Goal: Information Seeking & Learning: Learn about a topic

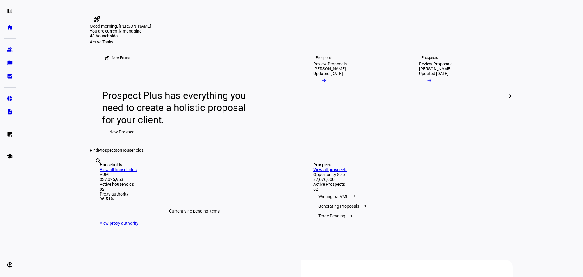
drag, startPoint x: 189, startPoint y: 230, endPoint x: 168, endPoint y: 222, distance: 22.6
click at [12, 58] on link "folder_copy Households" at bounding box center [10, 63] width 12 height 12
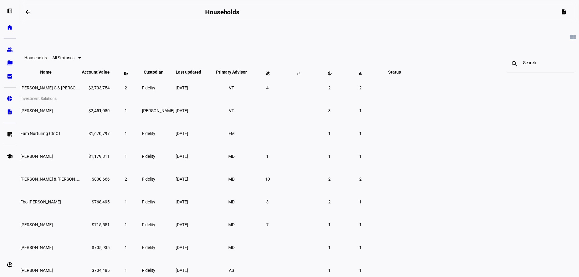
click at [7, 93] on link "pie_chart Investment Solutions" at bounding box center [10, 98] width 12 height 12
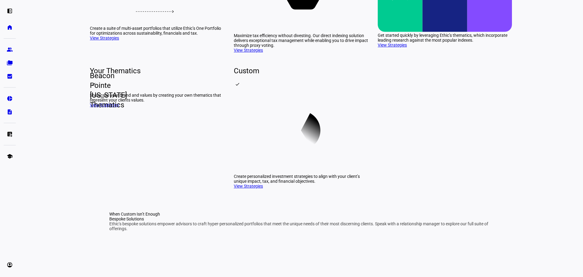
scroll to position [152, 0]
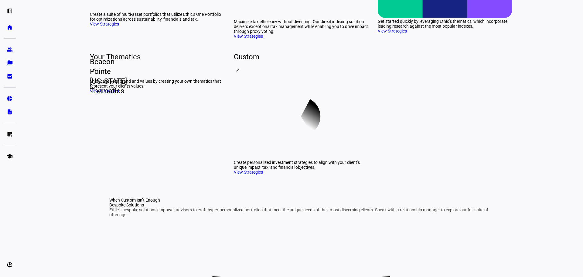
click at [394, 33] on link "View Strategies" at bounding box center [392, 31] width 29 height 5
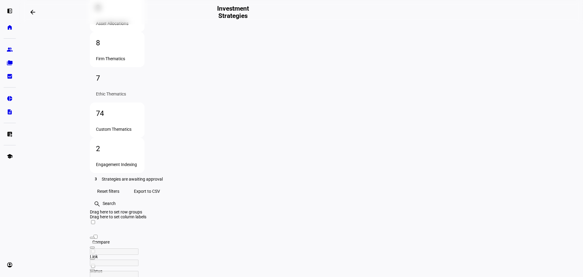
scroll to position [114, 0]
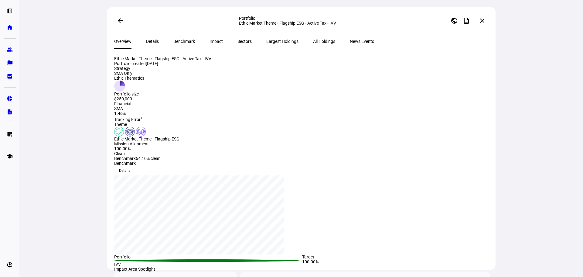
click at [146, 39] on span "Details" at bounding box center [152, 41] width 13 height 15
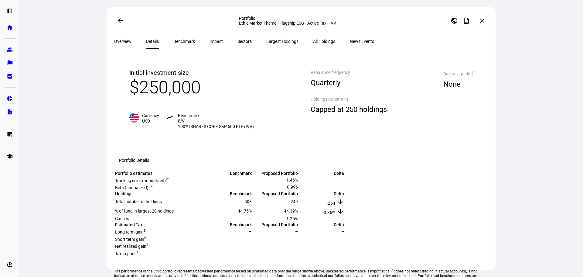
click at [210, 42] on div "Impact" at bounding box center [216, 41] width 28 height 15
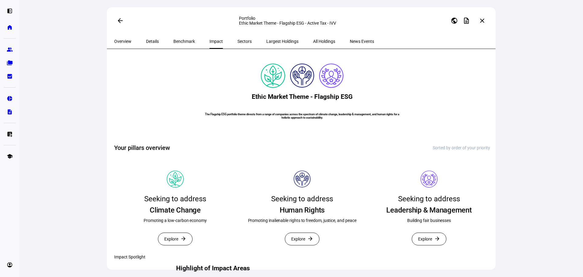
click at [237, 43] on span "Sectors" at bounding box center [244, 41] width 14 height 4
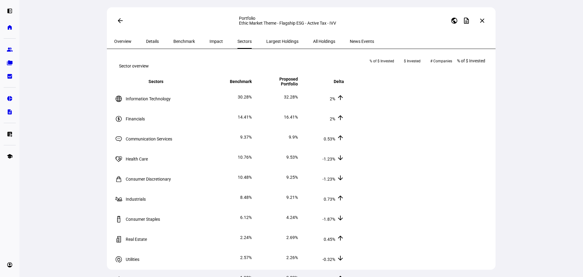
click at [266, 46] on span "Largest Holdings" at bounding box center [282, 41] width 32 height 15
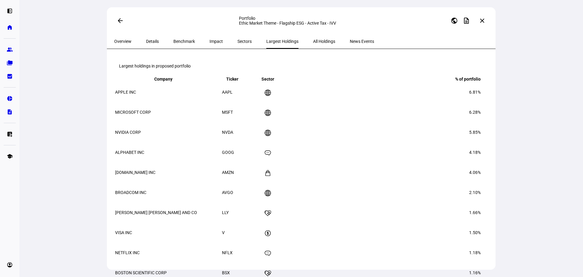
click at [313, 46] on span "All Holdings" at bounding box center [324, 41] width 22 height 15
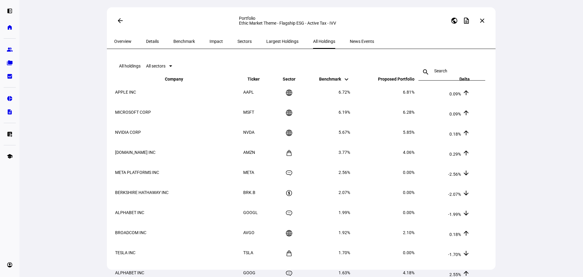
click at [350, 40] on span "News Events" at bounding box center [362, 41] width 24 height 4
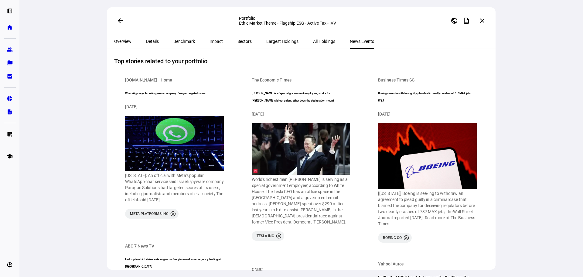
click at [210, 39] on span "Impact" at bounding box center [216, 41] width 13 height 4
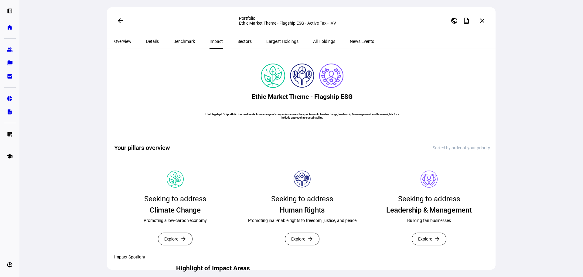
click at [181, 41] on span "Benchmark" at bounding box center [184, 41] width 22 height 4
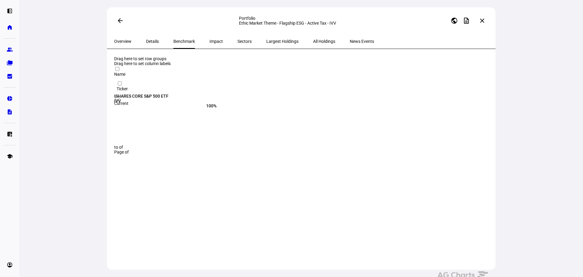
click at [155, 43] on div "Details" at bounding box center [152, 41] width 27 height 15
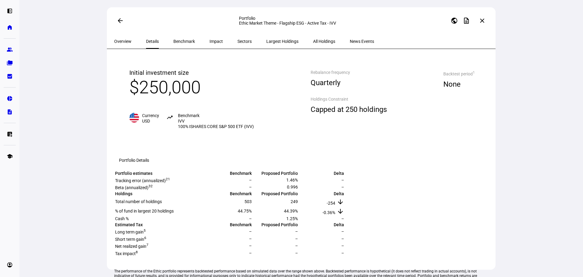
click at [179, 97] on span "$250,000" at bounding box center [164, 87] width 71 height 21
click at [355, 108] on div "Rebalance frequency Quarterly Holdings Constraint Capped at 250 holdings" at bounding box center [349, 98] width 101 height 85
click at [130, 36] on span "Overview" at bounding box center [122, 41] width 17 height 15
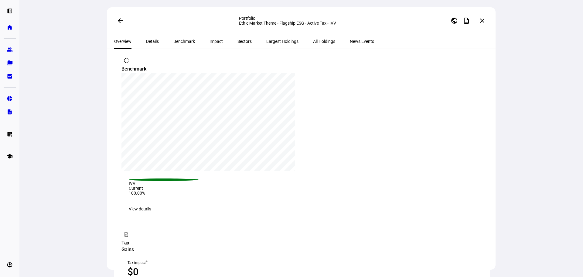
scroll to position [487, 0]
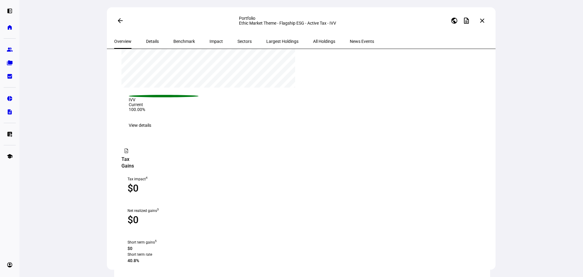
click at [151, 131] on span "View details" at bounding box center [140, 125] width 22 height 12
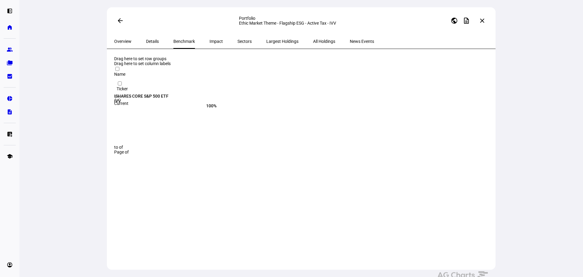
click at [167, 94] on div "ISHARES CORE S&P 500 ETF" at bounding box center [197, 96] width 167 height 5
click at [210, 40] on span "Impact" at bounding box center [216, 41] width 13 height 4
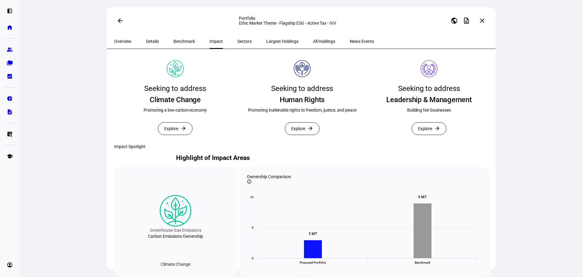
scroll to position [121, 0]
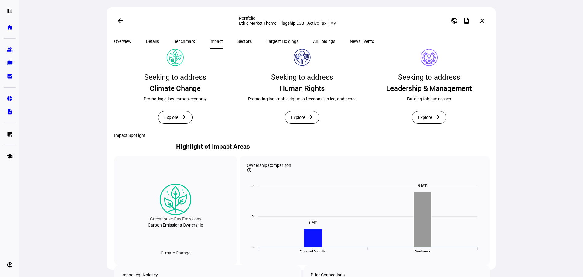
click at [178, 123] on span "Explore" at bounding box center [171, 117] width 14 height 12
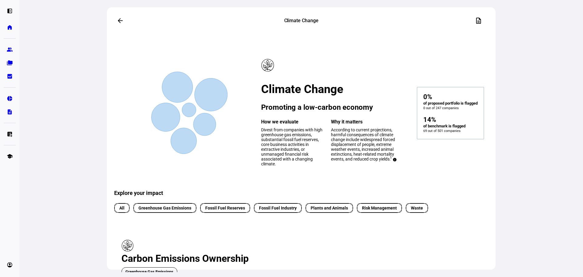
click at [118, 19] on mat-icon "arrow_back" at bounding box center [120, 20] width 7 height 7
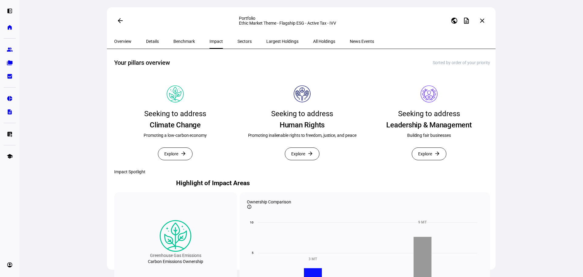
scroll to position [91, 0]
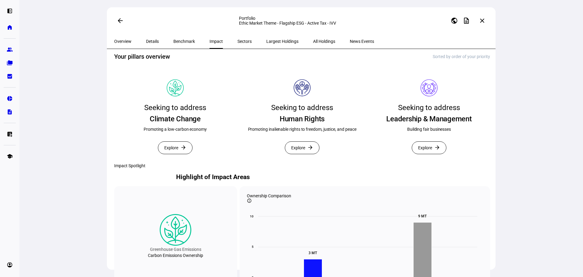
click at [304, 154] on span "Explore" at bounding box center [298, 148] width 14 height 12
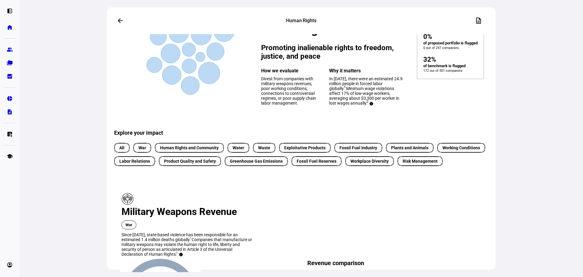
scroll to position [61, 0]
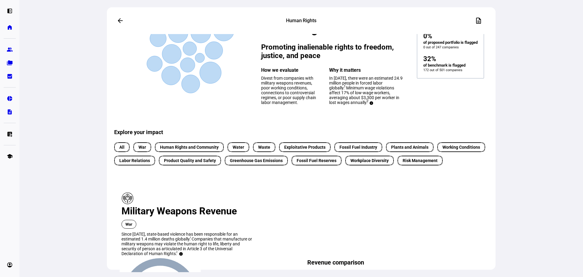
click at [142, 150] on span "War" at bounding box center [142, 147] width 8 height 6
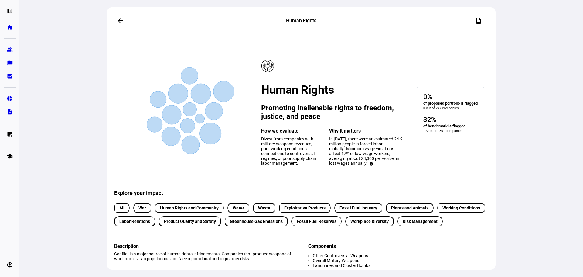
click at [120, 20] on mat-icon "arrow_back" at bounding box center [120, 20] width 7 height 7
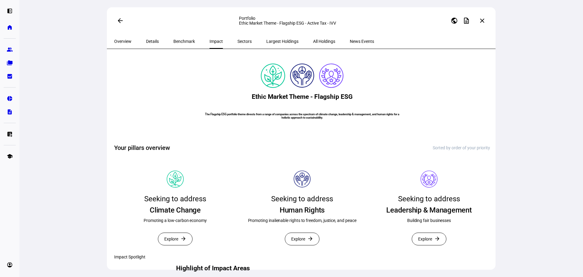
click at [483, 21] on mat-icon "close" at bounding box center [482, 20] width 7 height 7
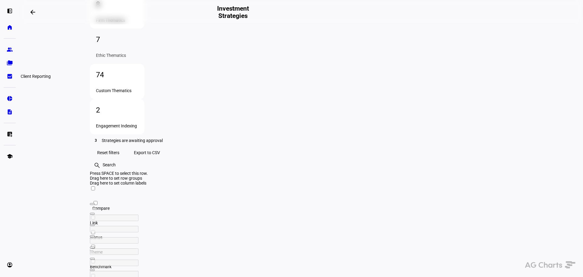
click at [7, 73] on link "bid_landscape Client Reporting" at bounding box center [10, 76] width 12 height 12
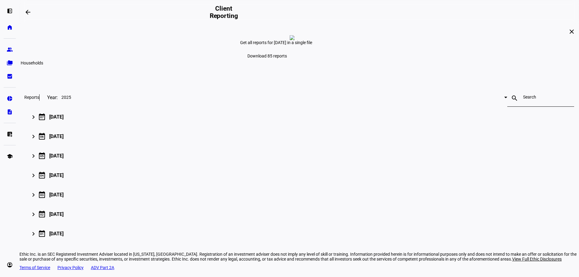
click at [10, 59] on link "folder_copy Households" at bounding box center [10, 63] width 12 height 12
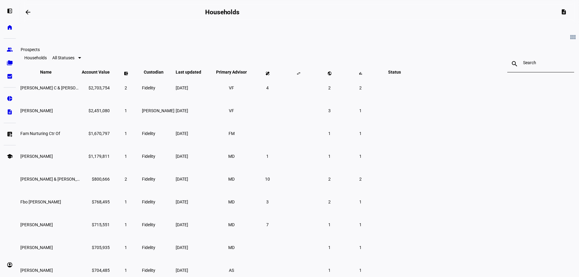
click at [9, 50] on eth-mat-symbol "group" at bounding box center [10, 49] width 6 height 6
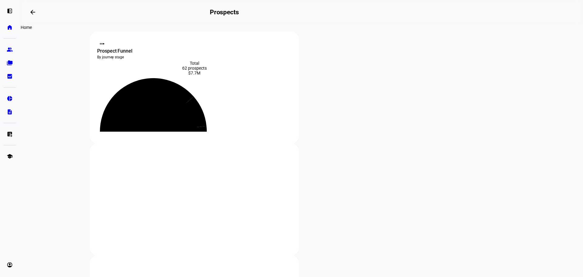
click at [6, 27] on link "home Home" at bounding box center [10, 27] width 12 height 12
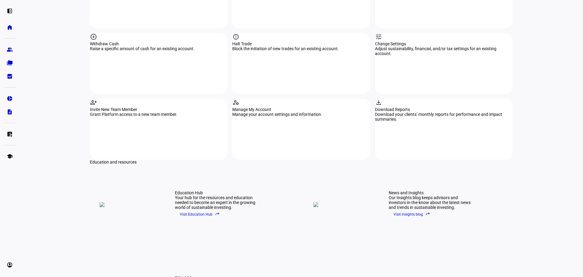
scroll to position [777, 0]
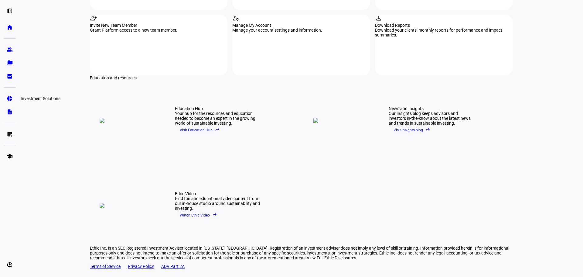
click at [12, 99] on eth-mat-symbol "pie_chart" at bounding box center [10, 98] width 6 height 6
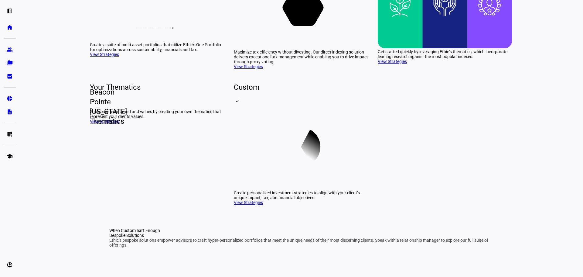
scroll to position [213, 0]
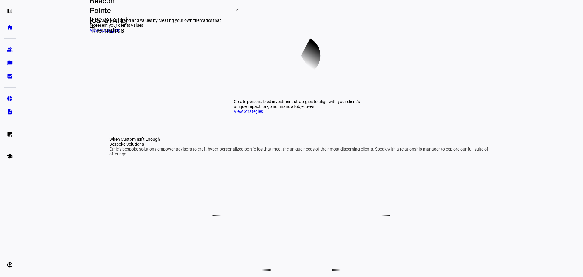
click at [119, 32] on link "View Strategies" at bounding box center [104, 30] width 29 height 5
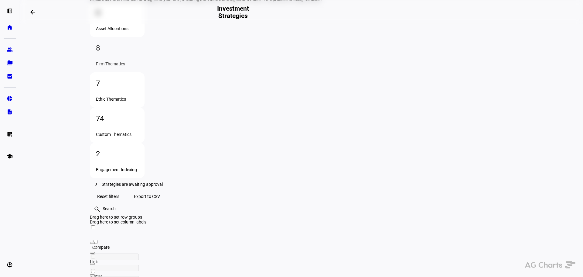
scroll to position [121, 0]
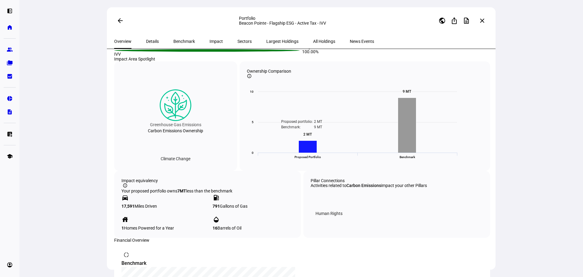
scroll to position [123, 0]
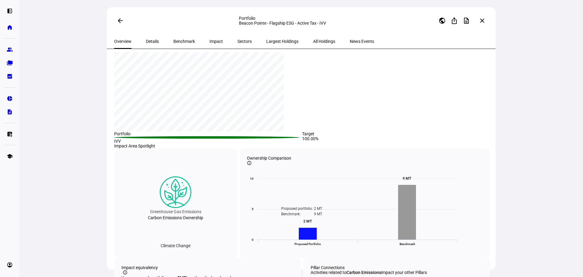
click at [210, 36] on span "Impact" at bounding box center [216, 41] width 13 height 15
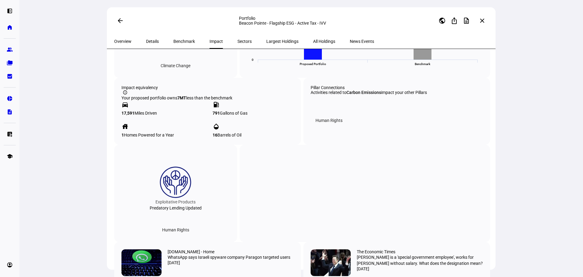
scroll to position [123, 0]
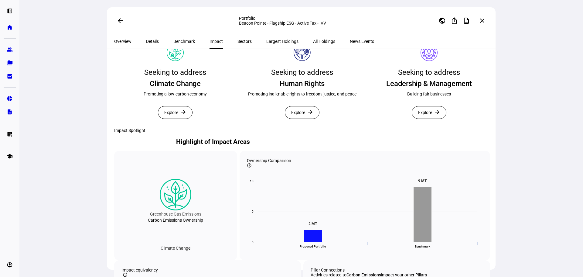
click at [210, 42] on span "Impact" at bounding box center [216, 41] width 13 height 4
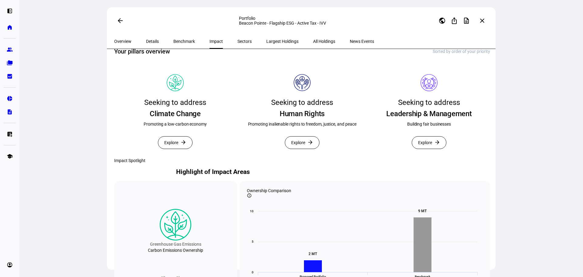
scroll to position [93, 0]
click at [237, 42] on span "Sectors" at bounding box center [244, 41] width 14 height 4
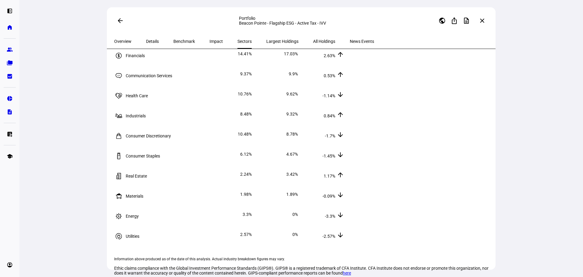
click at [266, 46] on span "Largest Holdings" at bounding box center [282, 41] width 32 height 15
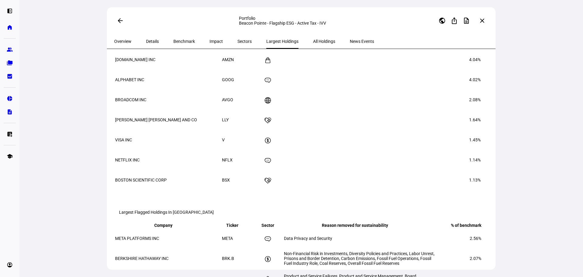
click at [237, 43] on span "Sectors" at bounding box center [244, 41] width 14 height 4
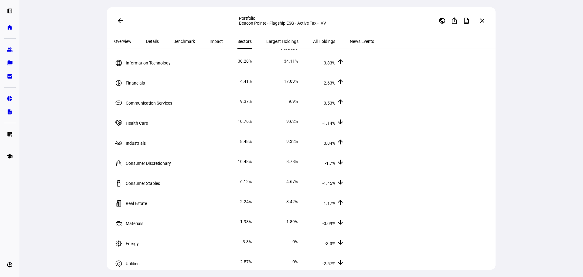
scroll to position [32, 0]
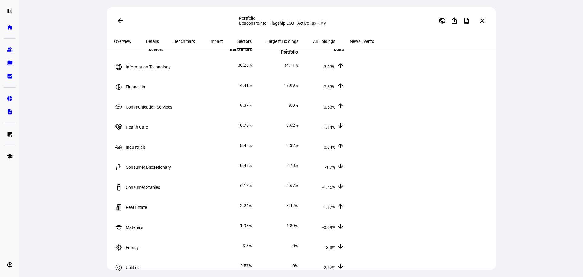
click at [266, 40] on span "Largest Holdings" at bounding box center [282, 41] width 32 height 4
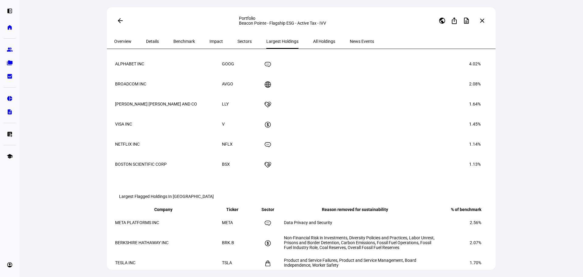
scroll to position [93, 0]
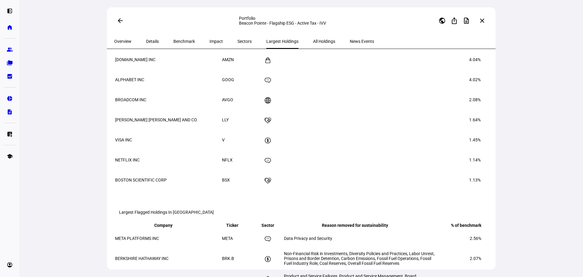
click at [173, 43] on span "Benchmark" at bounding box center [184, 41] width 22 height 4
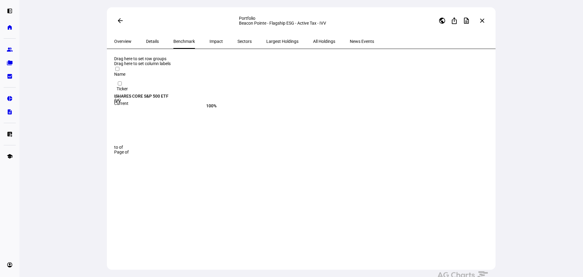
click at [210, 43] on span "Impact" at bounding box center [216, 41] width 13 height 4
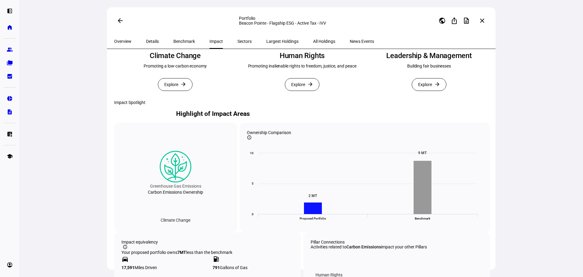
scroll to position [121, 0]
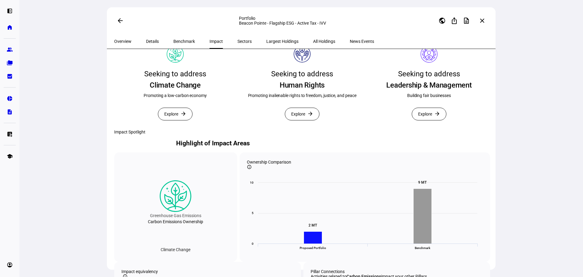
click at [308, 120] on span at bounding box center [302, 114] width 34 height 12
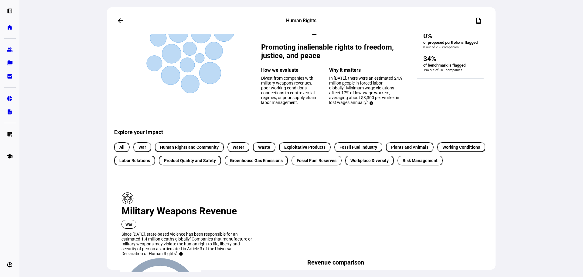
scroll to position [91, 0]
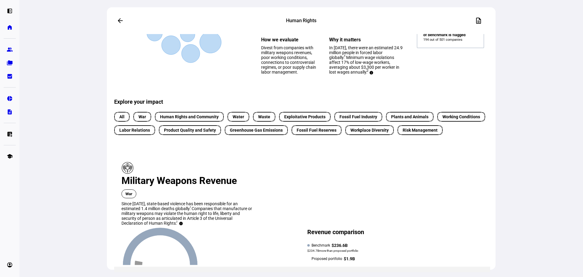
click at [166, 120] on span "Human Rights and Community" at bounding box center [189, 117] width 59 height 6
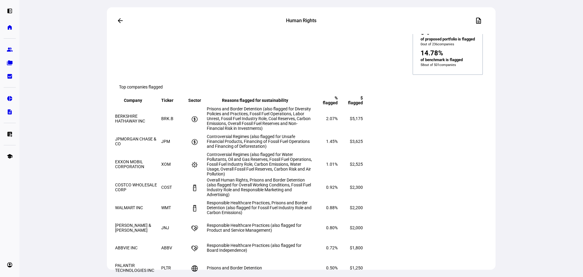
scroll to position [334, 0]
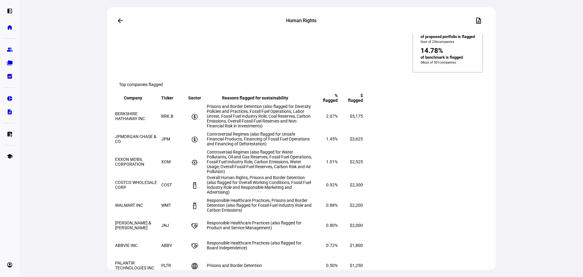
click at [260, 149] on span "Controversial Regimes (also flagged for Water Pollutants, Oil and Gas Reserves,…" at bounding box center [259, 161] width 105 height 24
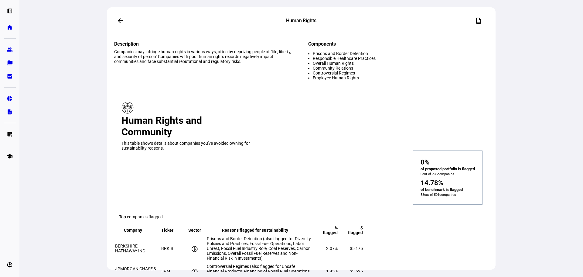
scroll to position [0, 0]
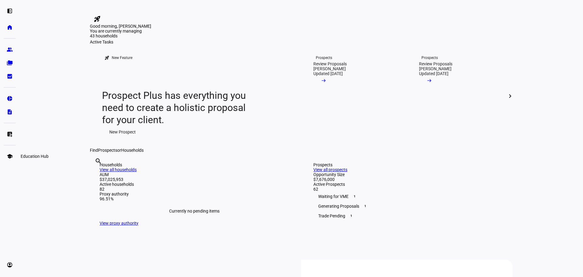
click at [7, 160] on link "school Education Hub" at bounding box center [10, 156] width 12 height 12
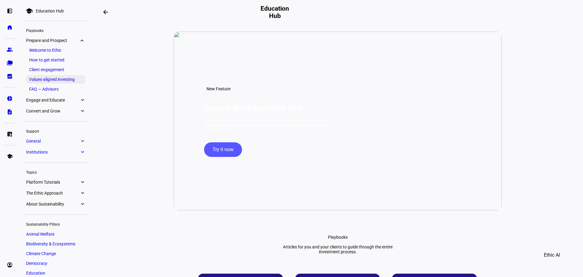
click at [63, 78] on link "Values-aligned investing" at bounding box center [55, 79] width 59 height 9
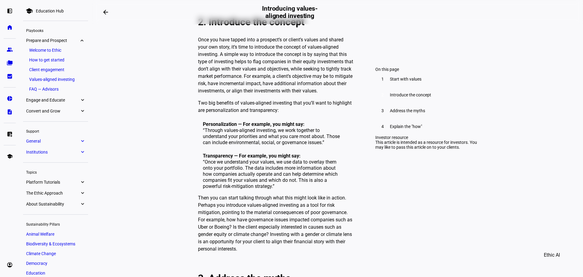
scroll to position [547, 0]
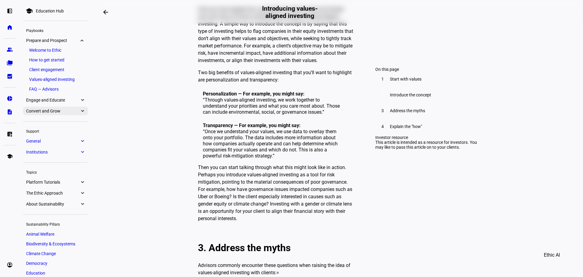
click at [39, 110] on span "Convert and Grow" at bounding box center [52, 110] width 53 height 5
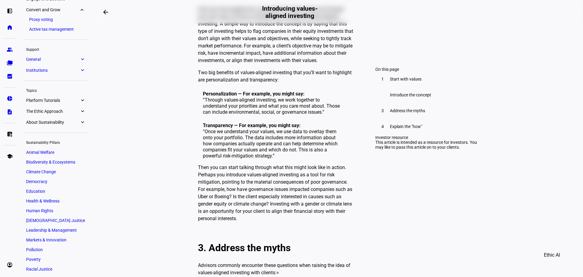
click at [39, 110] on span "The Ethic Approach" at bounding box center [52, 111] width 53 height 5
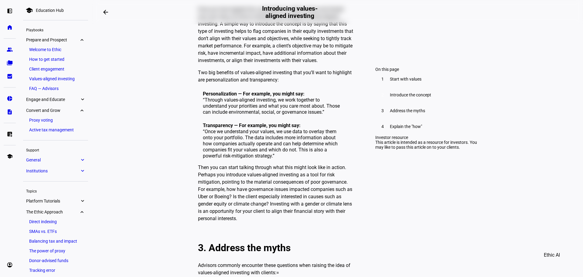
scroll to position [0, 0]
click at [60, 101] on span "Engage and Educate" at bounding box center [52, 99] width 53 height 5
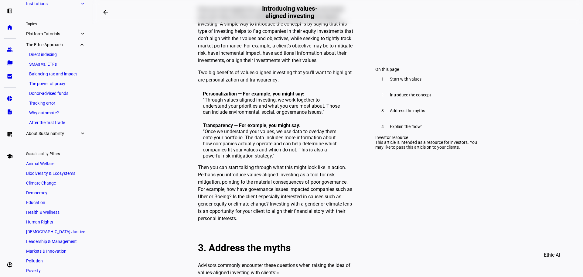
scroll to position [184, 0]
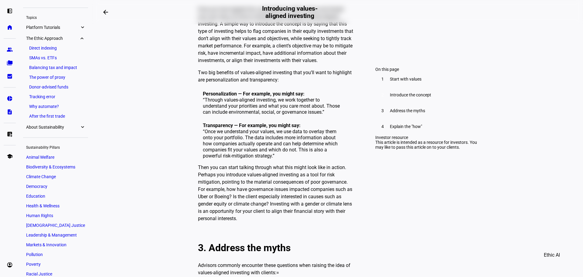
click at [56, 75] on link "The power of proxy" at bounding box center [55, 77] width 59 height 9
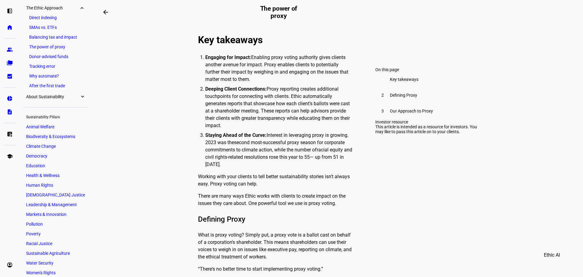
scroll to position [142, 0]
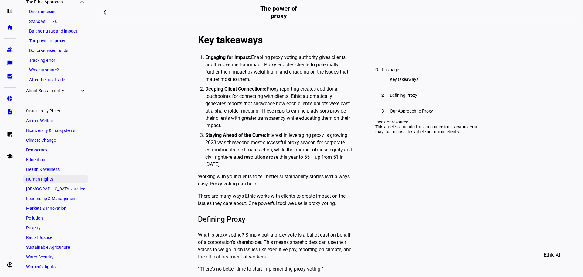
click at [47, 175] on link "Human Rights" at bounding box center [55, 179] width 65 height 9
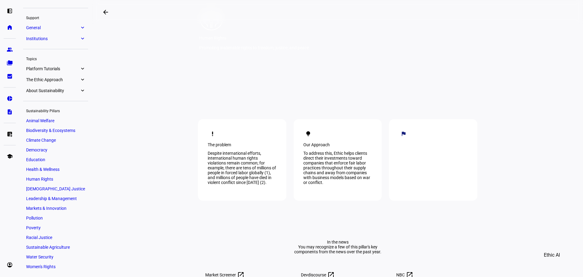
scroll to position [91, 0]
click at [436, 158] on div "The Human Rights Pillar seeks to reduce violations of individual dignity, liber…" at bounding box center [433, 158] width 69 height 19
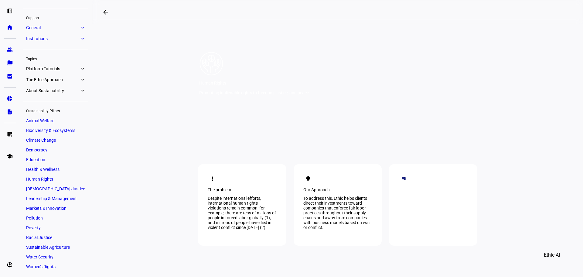
scroll to position [0, 0]
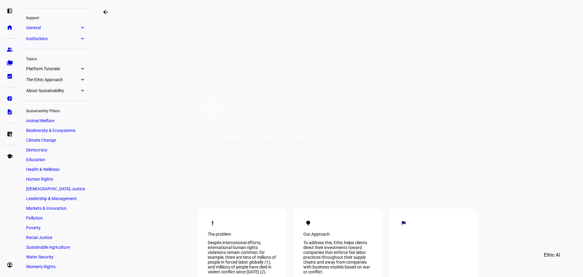
drag, startPoint x: 270, startPoint y: 142, endPoint x: 164, endPoint y: 130, distance: 107.3
click at [269, 139] on div "Promoting inalienable rights to freedom, justice, and peace" at bounding box center [254, 137] width 110 height 5
click at [494, 104] on div "Human Rights Promoting inalienable rights to freedom, justice, and peace" at bounding box center [338, 108] width 328 height 152
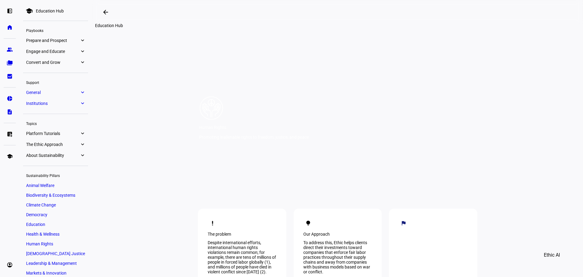
click at [111, 9] on span at bounding box center [105, 12] width 15 height 15
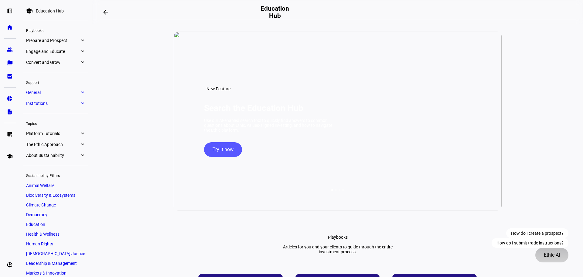
click at [546, 253] on span "Ethic AI" at bounding box center [552, 255] width 16 height 15
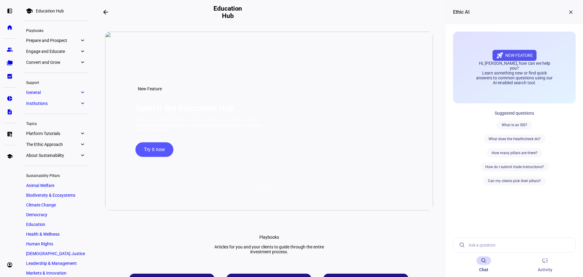
click at [487, 243] on input at bounding box center [520, 244] width 102 height 15
type input "what is "Controversial Regimes""
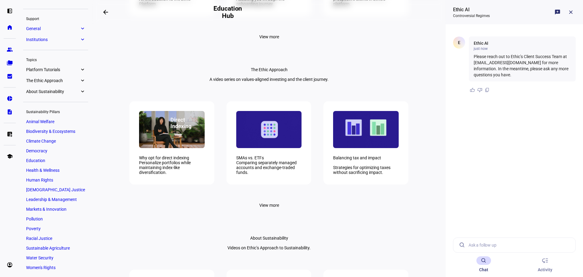
scroll to position [65, 0]
click at [50, 175] on link "Human Rights" at bounding box center [55, 179] width 65 height 9
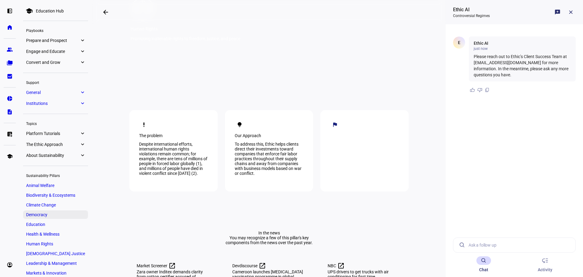
click at [27, 218] on link "Democracy" at bounding box center [55, 214] width 65 height 9
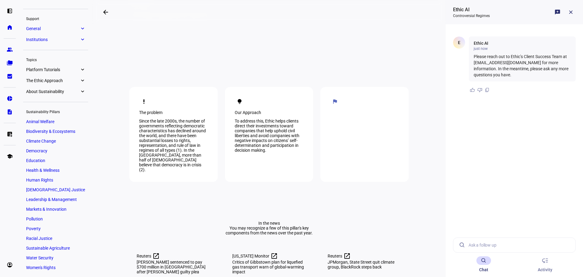
scroll to position [65, 0]
click at [47, 176] on span "Human Rights" at bounding box center [39, 178] width 27 height 5
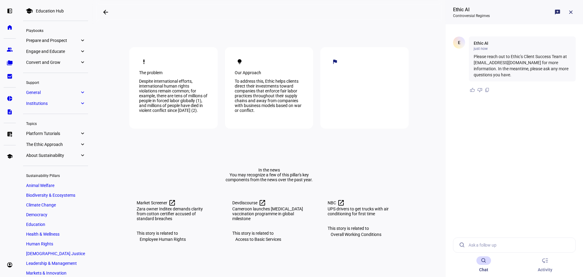
scroll to position [129, 0]
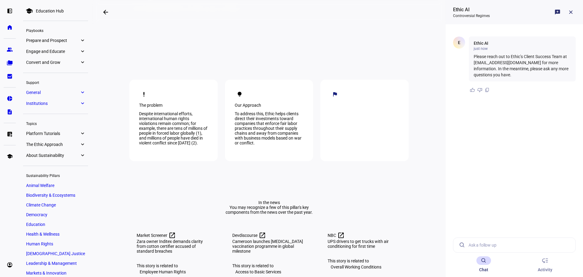
click at [169, 138] on div "Despite international efforts, international human rights violations remain com…" at bounding box center [173, 128] width 69 height 34
click at [194, 145] on div "Despite international efforts, international human rights violations remain com…" at bounding box center [173, 128] width 69 height 34
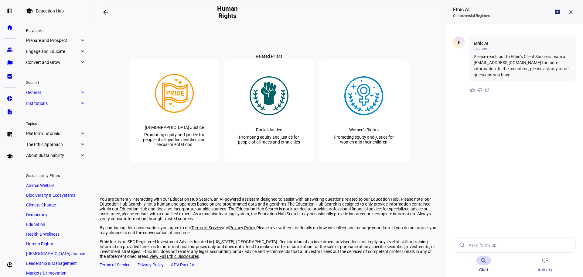
scroll to position [615, 0]
click at [549, 265] on div "low_priority Activity" at bounding box center [545, 264] width 15 height 24
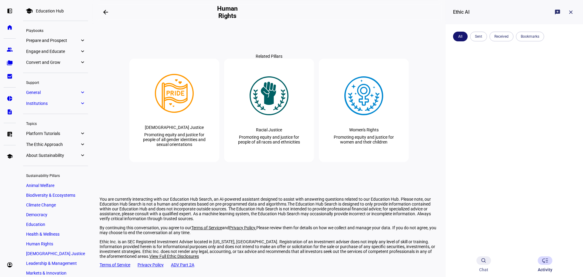
drag, startPoint x: 488, startPoint y: 264, endPoint x: 481, endPoint y: 263, distance: 7.1
click at [488, 264] on div at bounding box center [483, 260] width 15 height 9
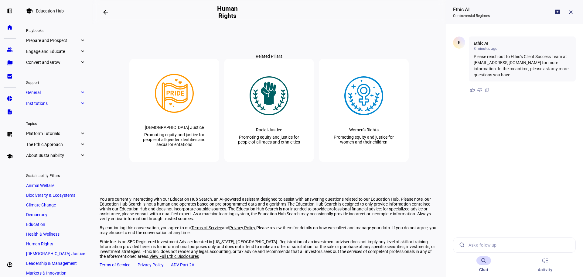
drag, startPoint x: 133, startPoint y: 211, endPoint x: 393, endPoint y: 217, distance: 260.0
click at [393, 217] on p "You are currently interacting with our Education Hub Search, an AI-powered assi…" at bounding box center [269, 208] width 339 height 24
click at [428, 224] on div "You are currently interacting with our Education Hub Search, an AI-powered assi…" at bounding box center [269, 215] width 339 height 38
drag, startPoint x: 398, startPoint y: 220, endPoint x: 97, endPoint y: 201, distance: 302.5
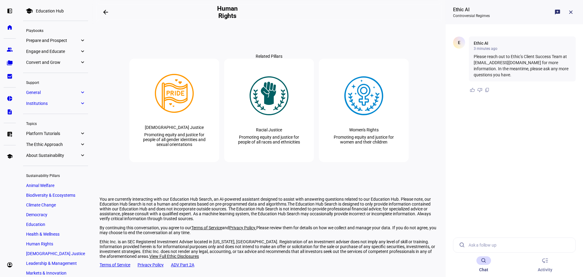
click at [500, 245] on input at bounding box center [520, 244] width 102 height 15
type input "Controversial Regime"
click at [506, 67] on p "Please reach out to Ethic’s Client Success Team at clients@ethic.com for more i…" at bounding box center [522, 65] width 97 height 24
click at [511, 108] on ethic-ai-chat-agent-body "E Ethic AI 3 minutes ago Please reach out to Ethic’s Client Success Team at cli…" at bounding box center [514, 138] width 137 height 228
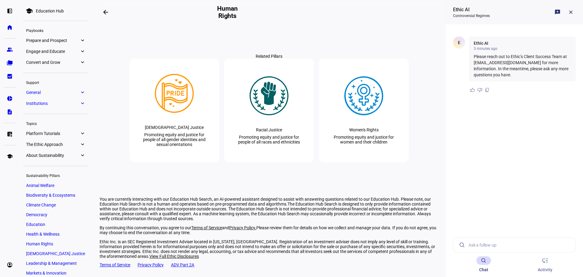
click at [489, 244] on input at bounding box center [520, 244] width 102 height 15
drag, startPoint x: 224, startPoint y: 247, endPoint x: 395, endPoint y: 259, distance: 171.4
click at [392, 246] on div "Ethic Inc. is an SEC Registered Investment Adviser located in New York, NY. Reg…" at bounding box center [269, 248] width 339 height 19
click at [396, 266] on div "Ethic Inc. is an SEC Registered Investment Adviser located in New York, NY. Reg…" at bounding box center [269, 254] width 339 height 30
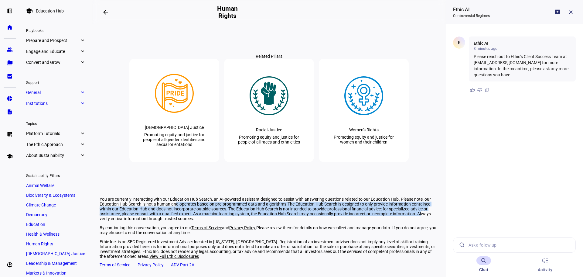
drag, startPoint x: 132, startPoint y: 212, endPoint x: 293, endPoint y: 221, distance: 160.9
click at [293, 221] on p "You are currently interacting with our Education Hub Search, an AI-powered assi…" at bounding box center [269, 208] width 339 height 24
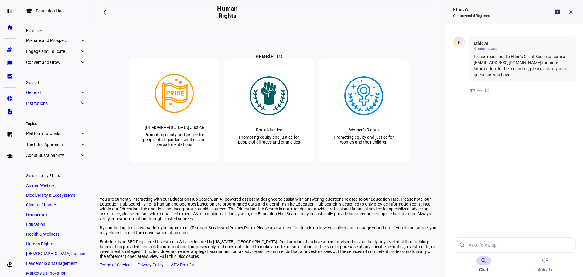
click at [297, 218] on p "You are currently interacting with our Education Hub Search, an AI-powered assi…" at bounding box center [269, 208] width 339 height 24
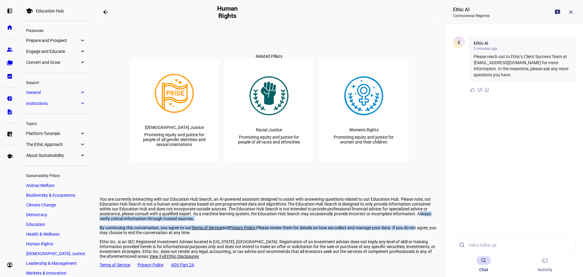
drag, startPoint x: 293, startPoint y: 221, endPoint x: 378, endPoint y: 227, distance: 85.5
click at [378, 227] on div "You are currently interacting with our Education Hub Search, an AI-powered assi…" at bounding box center [269, 215] width 339 height 38
